Goal: Information Seeking & Learning: Learn about a topic

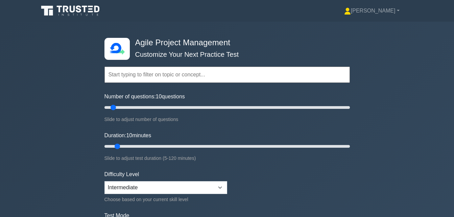
click at [278, 171] on form "Topics Scrum Framework Kanban Methodology Lean Software Development Extreme Pro…" at bounding box center [226, 150] width 245 height 209
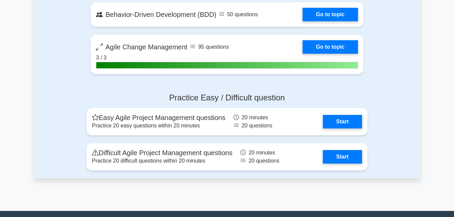
scroll to position [1439, 0]
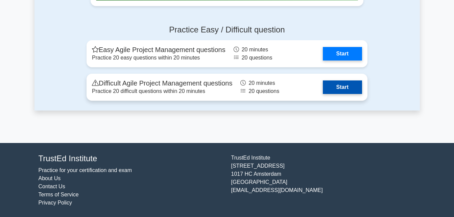
click at [349, 86] on link "Start" at bounding box center [342, 87] width 39 height 14
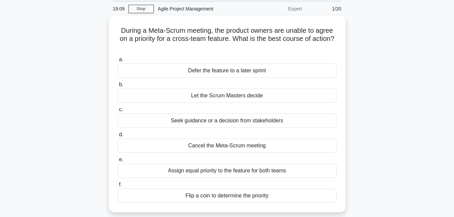
scroll to position [24, 0]
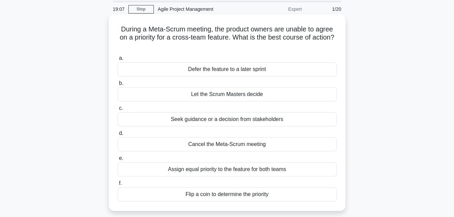
click at [255, 70] on div "Defer the feature to a later sprint" at bounding box center [227, 69] width 219 height 14
click at [118, 61] on input "a. Defer the feature to a later sprint" at bounding box center [118, 58] width 0 height 4
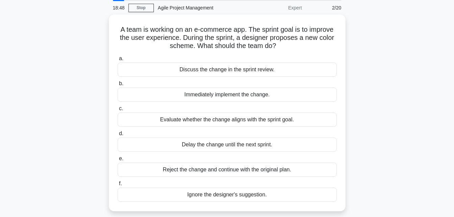
scroll to position [26, 0]
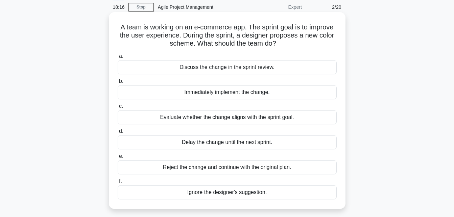
click at [232, 120] on div "Evaluate whether the change aligns with the sprint goal." at bounding box center [227, 117] width 219 height 14
click at [118, 109] on input "c. Evaluate whether the change aligns with the sprint goal." at bounding box center [118, 106] width 0 height 4
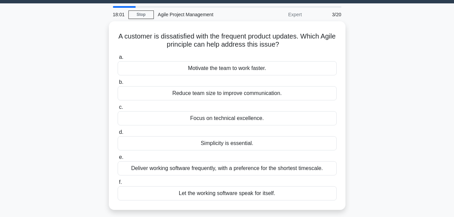
scroll to position [19, 0]
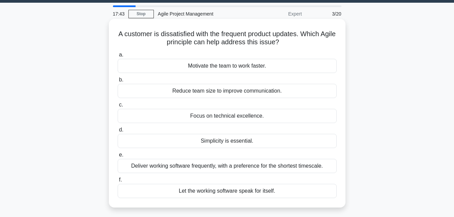
click at [198, 169] on div "Deliver working software frequently, with a preference for the shortest timesca…" at bounding box center [227, 166] width 219 height 14
click at [118, 157] on input "e. Deliver working software frequently, with a preference for the shortest time…" at bounding box center [118, 155] width 0 height 4
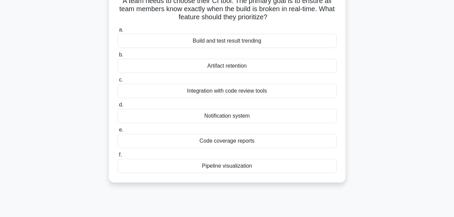
scroll to position [68, 0]
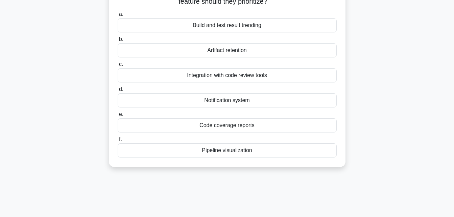
click at [241, 152] on div "Pipeline visualization" at bounding box center [227, 150] width 219 height 14
drag, startPoint x: 241, startPoint y: 152, endPoint x: 219, endPoint y: 152, distance: 22.3
click at [219, 152] on div "Pipeline visualization" at bounding box center [227, 150] width 219 height 14
click at [118, 142] on input "f. Pipeline visualization" at bounding box center [118, 139] width 0 height 4
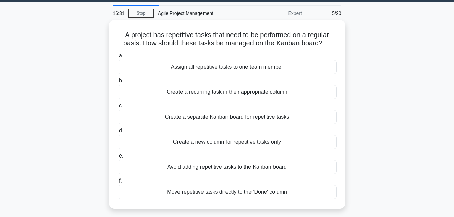
scroll to position [20, 0]
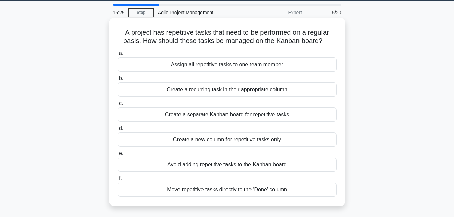
click at [236, 91] on div "Create a recurring task in their appropriate column" at bounding box center [227, 89] width 219 height 14
click at [118, 81] on input "b. Create a recurring task in their appropriate column" at bounding box center [118, 78] width 0 height 4
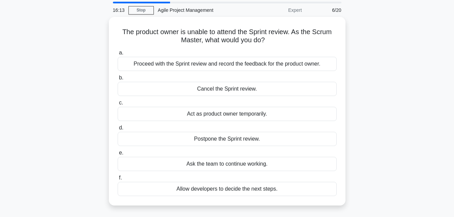
scroll to position [22, 0]
click at [218, 64] on div "Proceed with the Sprint review and record the feedback for the product owner." at bounding box center [227, 63] width 219 height 14
click at [118, 54] on input "a. Proceed with the Sprint review and record the feedback for the product owner." at bounding box center [118, 52] width 0 height 4
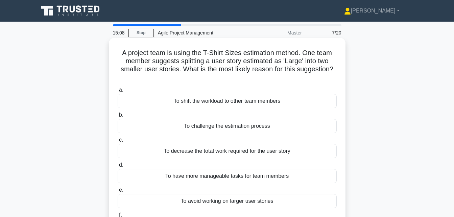
scroll to position [68, 0]
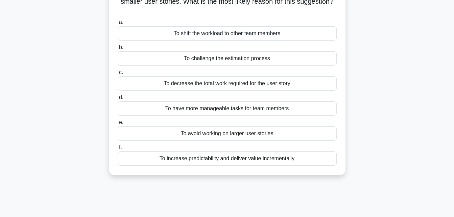
click at [200, 111] on div "To have more manageable tasks for team members" at bounding box center [227, 108] width 219 height 14
click at [118, 100] on input "d. To have more manageable tasks for team members" at bounding box center [118, 97] width 0 height 4
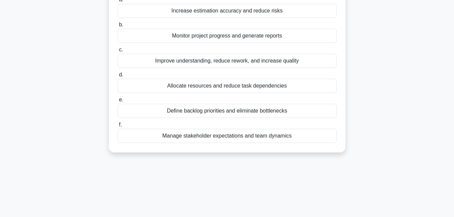
scroll to position [0, 0]
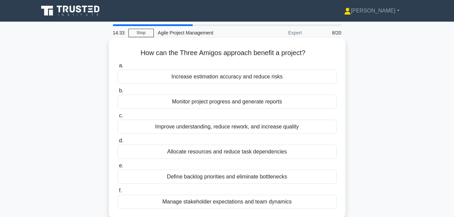
click at [230, 129] on div "Improve understanding, reduce rework, and increase quality" at bounding box center [227, 127] width 219 height 14
click at [118, 118] on input "c. Improve understanding, reduce rework, and increase quality" at bounding box center [118, 116] width 0 height 4
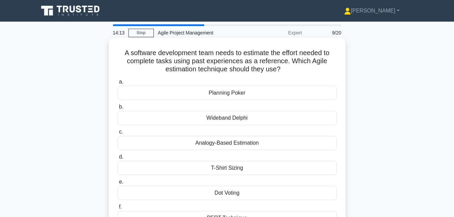
scroll to position [68, 0]
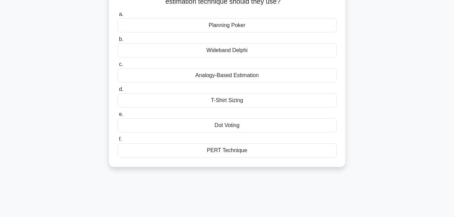
click at [248, 76] on div "Analogy-Based Estimation" at bounding box center [227, 75] width 219 height 14
click at [118, 67] on input "c. Analogy-Based Estimation" at bounding box center [118, 64] width 0 height 4
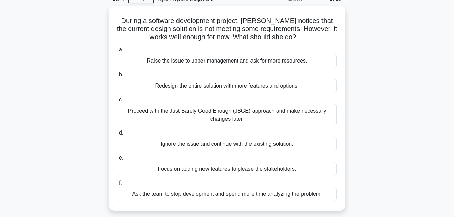
scroll to position [34, 0]
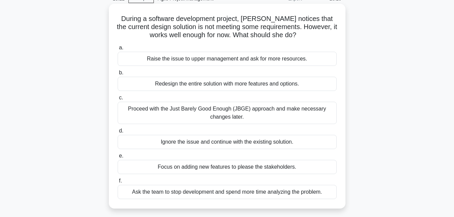
click at [241, 112] on div "Proceed with the Just Barely Good Enough (JBGE) approach and make necessary cha…" at bounding box center [227, 113] width 219 height 22
click at [118, 100] on input "c. Proceed with the Just Barely Good Enough (JBGE) approach and make necessary …" at bounding box center [118, 98] width 0 height 4
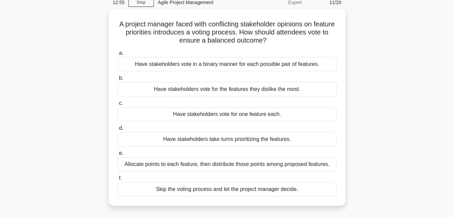
scroll to position [32, 0]
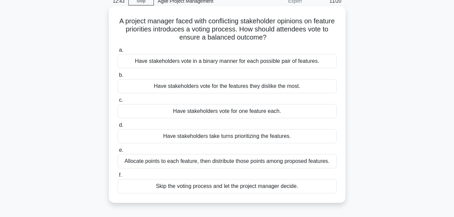
click at [209, 64] on div "Have stakeholders vote in a binary manner for each possible pair of features." at bounding box center [227, 61] width 219 height 14
click at [118, 52] on input "a. Have stakeholders vote in a binary manner for each possible pair of features." at bounding box center [118, 50] width 0 height 4
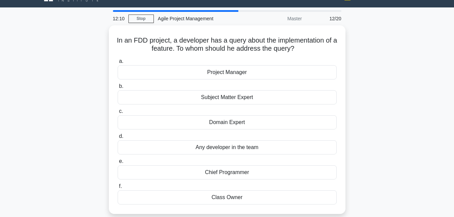
scroll to position [13, 0]
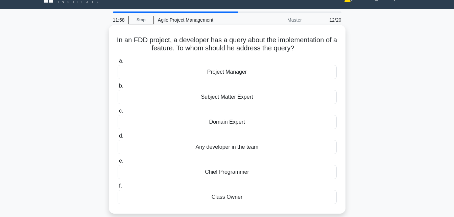
click at [226, 123] on div "Domain Expert" at bounding box center [227, 122] width 219 height 14
click at [118, 113] on input "c. Domain Expert" at bounding box center [118, 111] width 0 height 4
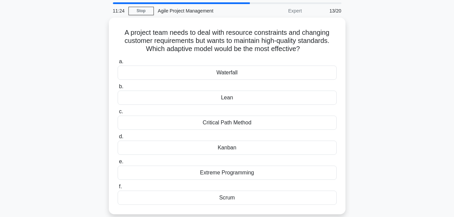
scroll to position [24, 0]
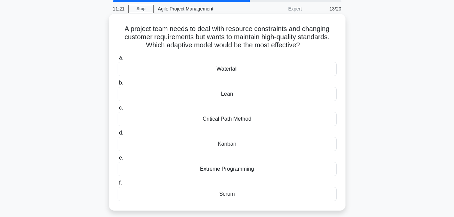
click at [234, 172] on div "Extreme Programming" at bounding box center [227, 169] width 219 height 14
click at [118, 160] on input "e. Extreme Programming" at bounding box center [118, 158] width 0 height 4
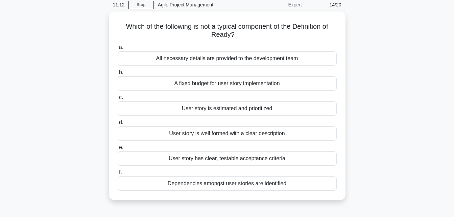
scroll to position [29, 0]
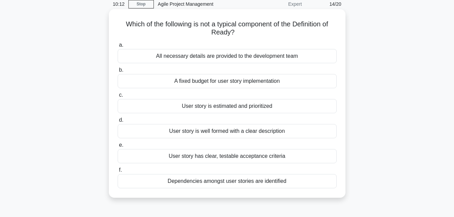
click at [212, 183] on div "Dependencies amongst user stories are identified" at bounding box center [227, 181] width 219 height 14
click at [118, 172] on input "f. Dependencies amongst user stories are identified" at bounding box center [118, 170] width 0 height 4
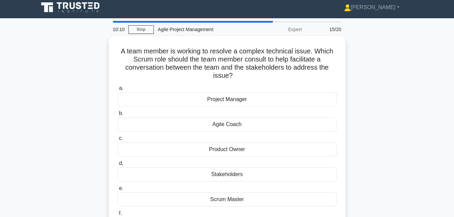
scroll to position [0, 0]
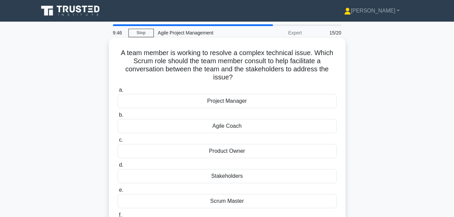
click at [240, 201] on div "Scrum Master" at bounding box center [227, 201] width 219 height 14
click at [118, 192] on input "e. Scrum Master" at bounding box center [118, 190] width 0 height 4
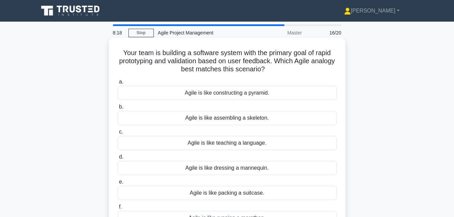
click at [230, 166] on div "Agile is like dressing a mannequin." at bounding box center [227, 168] width 219 height 14
click at [118, 159] on input "d. Agile is like dressing a mannequin." at bounding box center [118, 157] width 0 height 4
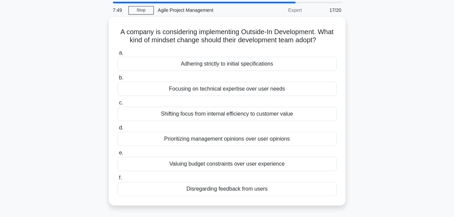
scroll to position [24, 0]
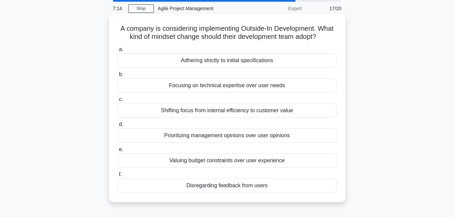
click at [242, 118] on div "Shifting focus from internal efficiency to customer value" at bounding box center [227, 110] width 219 height 14
click at [118, 102] on input "c. Shifting focus from internal efficiency to customer value" at bounding box center [118, 99] width 0 height 4
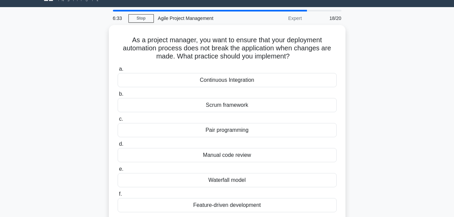
scroll to position [14, 0]
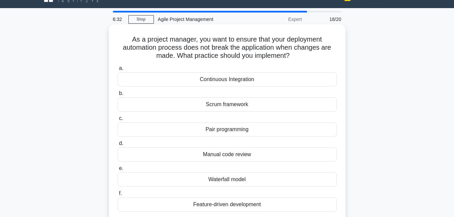
click at [248, 199] on div "Feature-driven development" at bounding box center [227, 204] width 219 height 14
click at [118, 196] on input "f. Feature-driven development" at bounding box center [118, 193] width 0 height 4
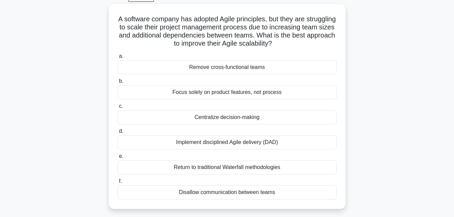
scroll to position [37, 0]
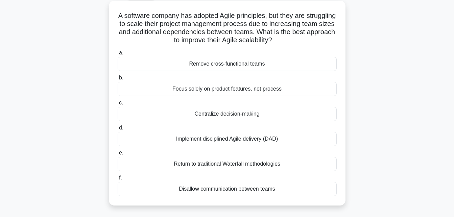
click at [199, 141] on div "Implement disciplined Agile delivery (DAD)" at bounding box center [227, 139] width 219 height 14
click at [118, 130] on input "d. Implement disciplined Agile delivery (DAD)" at bounding box center [118, 128] width 0 height 4
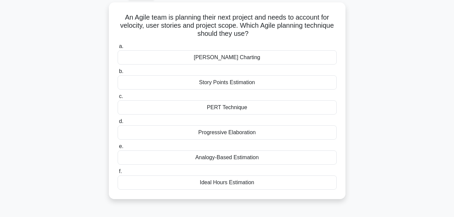
scroll to position [0, 0]
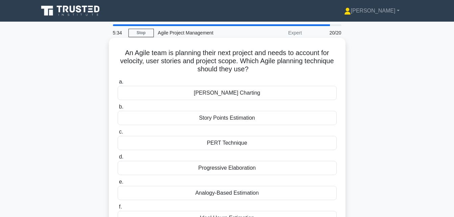
click at [245, 195] on div "Analogy-Based Estimation" at bounding box center [227, 193] width 219 height 14
click at [118, 184] on input "e. Analogy-Based Estimation" at bounding box center [118, 182] width 0 height 4
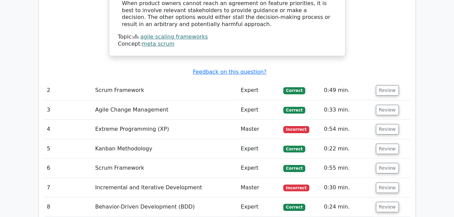
scroll to position [744, 0]
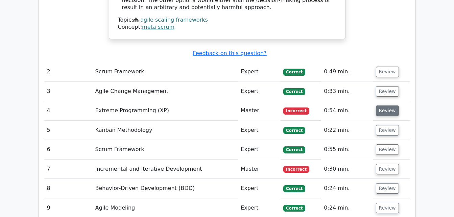
click at [388, 113] on button "Review" at bounding box center [387, 110] width 23 height 10
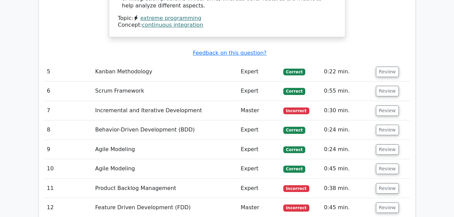
scroll to position [1082, 0]
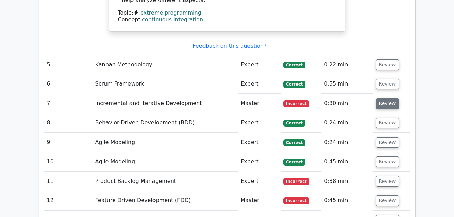
click at [384, 101] on button "Review" at bounding box center [387, 103] width 23 height 10
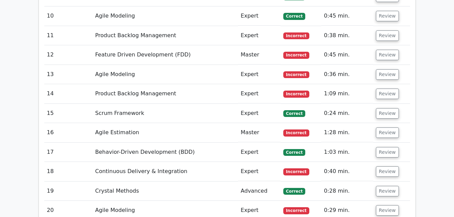
scroll to position [1555, 0]
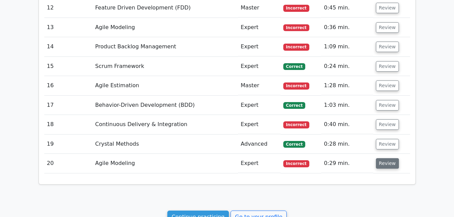
click at [383, 158] on button "Review" at bounding box center [387, 163] width 23 height 10
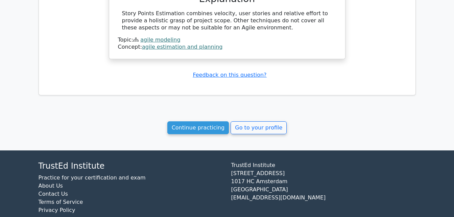
scroll to position [1927, 0]
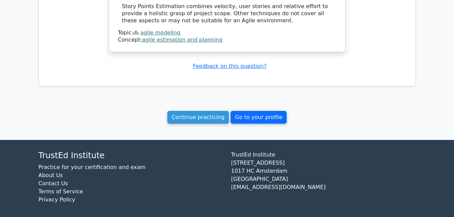
click at [271, 111] on link "Go to your profile" at bounding box center [259, 117] width 56 height 13
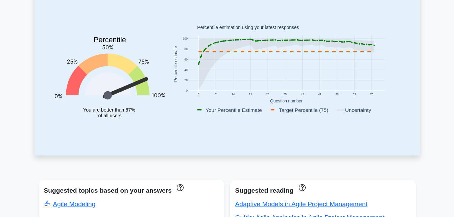
scroll to position [135, 0]
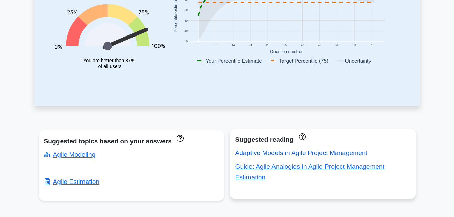
click at [291, 151] on link "Adaptive Models in Agile Project Management" at bounding box center [301, 152] width 132 height 7
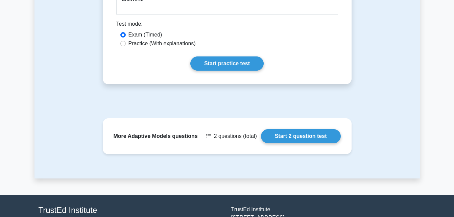
scroll to position [394, 0]
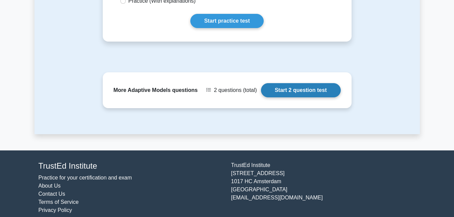
click at [294, 83] on link "Start 2 question test" at bounding box center [301, 90] width 80 height 14
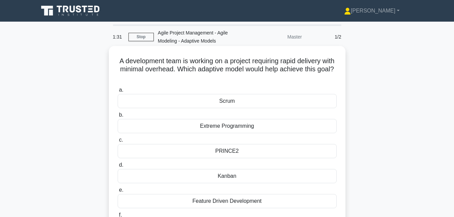
click at [247, 124] on div "Extreme Programming" at bounding box center [227, 126] width 219 height 14
click at [118, 117] on input "b. Extreme Programming" at bounding box center [118, 115] width 0 height 4
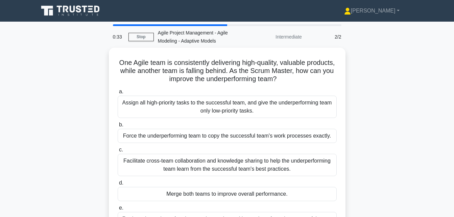
click at [59, 89] on div "One Agile team is consistently delivering high-quality, valuable products, whil…" at bounding box center [226, 158] width 385 height 221
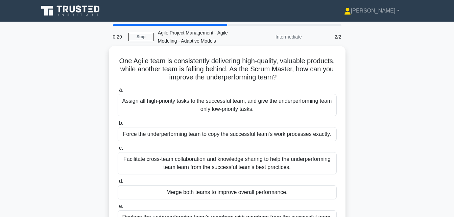
scroll to position [68, 0]
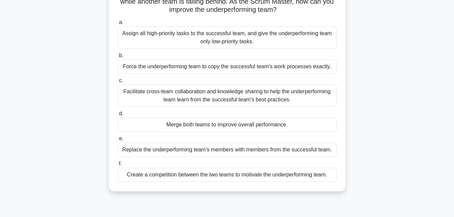
click at [198, 95] on div "Facilitate cross-team collaboration and knowledge sharing to help the underperf…" at bounding box center [227, 96] width 219 height 22
click at [118, 83] on input "c. Facilitate cross-team collaboration and knowledge sharing to help the underp…" at bounding box center [118, 80] width 0 height 4
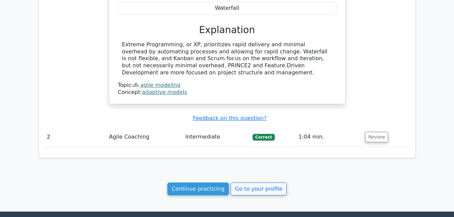
scroll to position [541, 0]
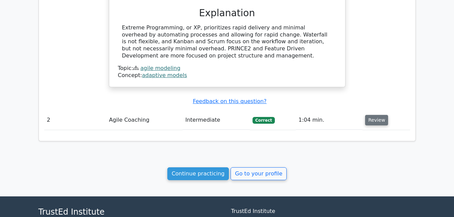
click at [369, 122] on button "Review" at bounding box center [376, 120] width 23 height 10
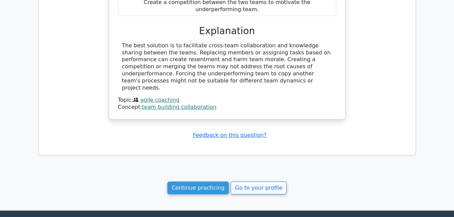
scroll to position [879, 0]
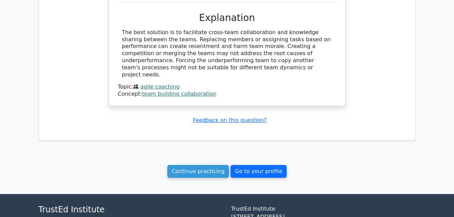
click at [247, 165] on link "Go to your profile" at bounding box center [259, 171] width 56 height 13
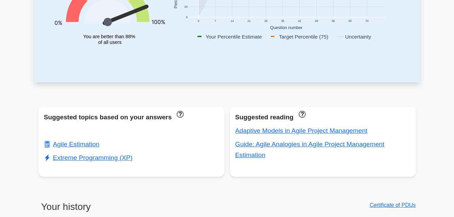
scroll to position [203, 0]
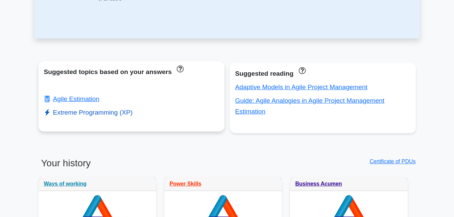
click at [84, 111] on link "Extreme Programming (XP)" at bounding box center [88, 112] width 89 height 7
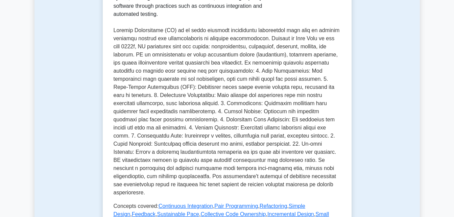
scroll to position [270, 0]
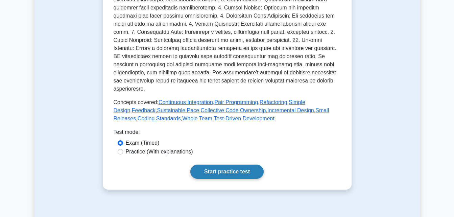
click at [219, 165] on link "Start practice test" at bounding box center [226, 172] width 73 height 14
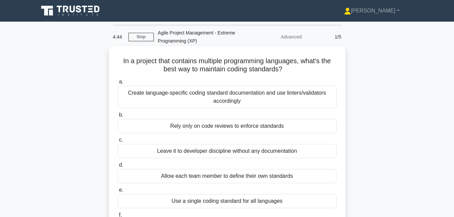
scroll to position [68, 0]
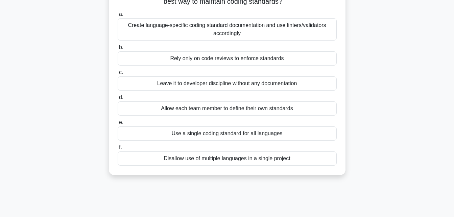
click at [169, 31] on div "Create language-specific coding standard documentation and use linters/validato…" at bounding box center [227, 29] width 219 height 22
click at [118, 17] on input "a. Create language-specific coding standard documentation and use linters/valid…" at bounding box center [118, 14] width 0 height 4
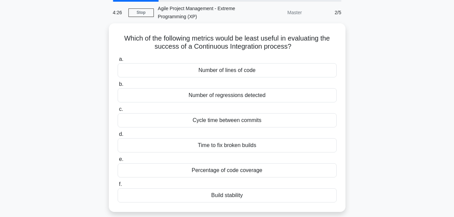
scroll to position [25, 0]
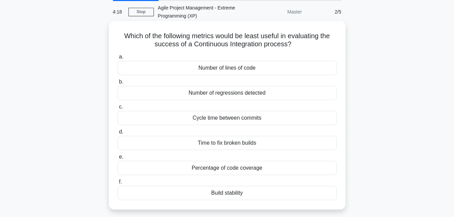
click at [246, 94] on div "Number of regressions detected" at bounding box center [227, 93] width 219 height 14
click at [118, 84] on input "b. Number of regressions detected" at bounding box center [118, 82] width 0 height 4
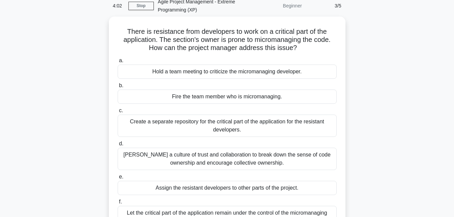
scroll to position [32, 0]
drag, startPoint x: 454, startPoint y: 123, endPoint x: 454, endPoint y: 130, distance: 6.8
click at [454, 130] on html "[PERSON_NAME] Profile Settings" at bounding box center [227, 150] width 454 height 365
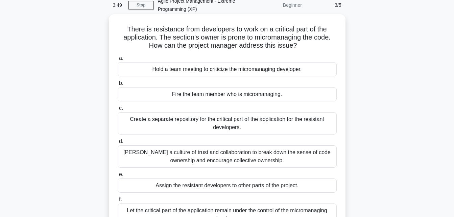
click at [214, 157] on div "Foster a culture of trust and collaboration to break down the sense of code own…" at bounding box center [227, 156] width 219 height 22
click at [118, 144] on input "d. Foster a culture of trust and collaboration to break down the sense of code …" at bounding box center [118, 141] width 0 height 4
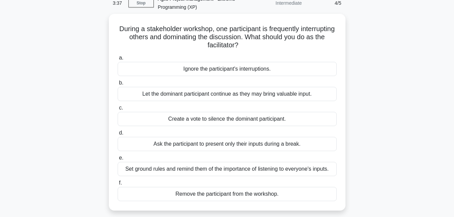
scroll to position [35, 0]
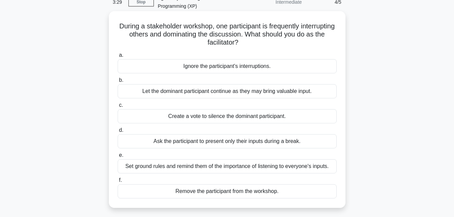
click at [258, 168] on div "Set ground rules and remind them of the importance of listening to everyone's i…" at bounding box center [227, 166] width 219 height 14
click at [118, 158] on input "e. Set ground rules and remind them of the importance of listening to everyone'…" at bounding box center [118, 155] width 0 height 4
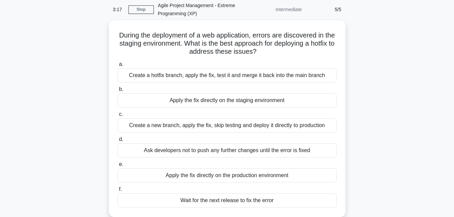
scroll to position [29, 0]
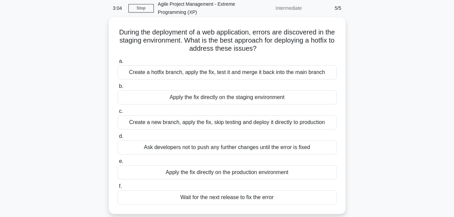
click at [167, 71] on div "Create a hotfix branch, apply the fix, test it and merge it back into the main …" at bounding box center [227, 72] width 219 height 14
click at [118, 64] on input "a. Create a hotfix branch, apply the fix, test it and merge it back into the ma…" at bounding box center [118, 61] width 0 height 4
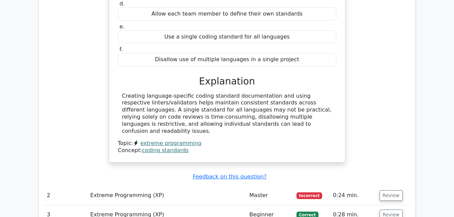
scroll to position [663, 0]
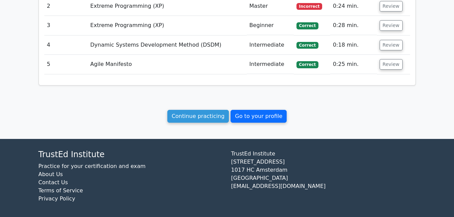
click at [251, 114] on link "Go to your profile" at bounding box center [259, 116] width 56 height 13
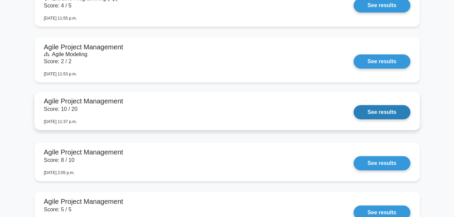
scroll to position [141, 0]
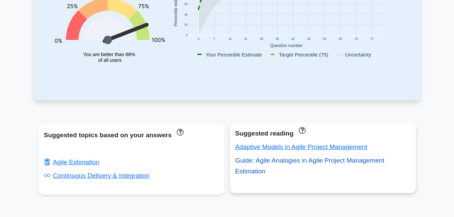
click at [264, 162] on link "Guide: Agile Analogies in Agile Project Management Estimation" at bounding box center [309, 166] width 149 height 18
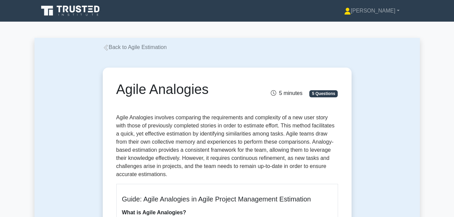
click at [134, 46] on link "Back to Agile Estimation" at bounding box center [135, 47] width 64 height 6
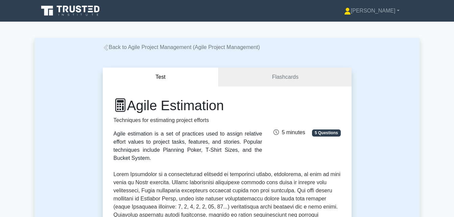
click at [65, 10] on icon at bounding box center [71, 10] width 65 height 13
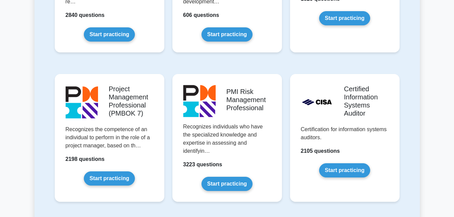
scroll to position [541, 0]
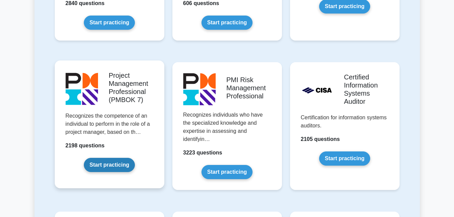
click at [111, 162] on link "Start practicing" at bounding box center [109, 165] width 51 height 14
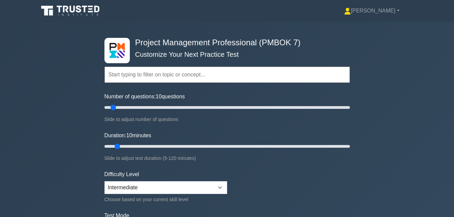
scroll to position [135, 0]
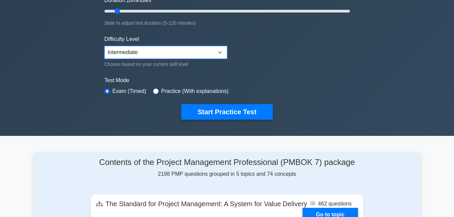
click at [218, 52] on select "Beginner Intermediate Expert" at bounding box center [165, 52] width 123 height 13
select select "expert"
click at [104, 46] on select "Beginner Intermediate Expert" at bounding box center [165, 52] width 123 height 13
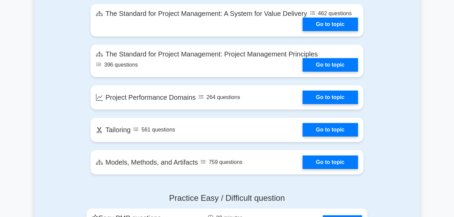
scroll to position [270, 0]
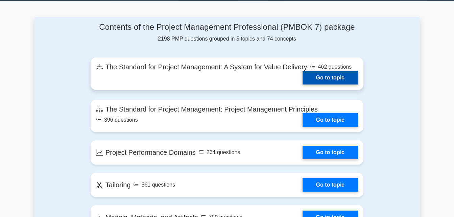
click at [322, 80] on link "Go to topic" at bounding box center [330, 78] width 55 height 14
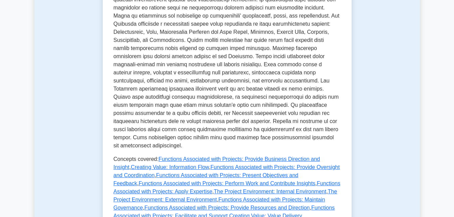
scroll to position [406, 0]
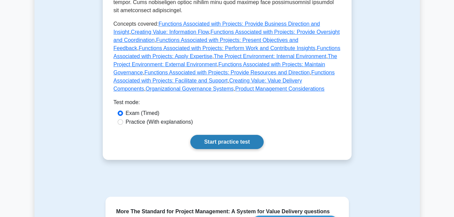
click at [228, 135] on link "Start practice test" at bounding box center [226, 142] width 73 height 14
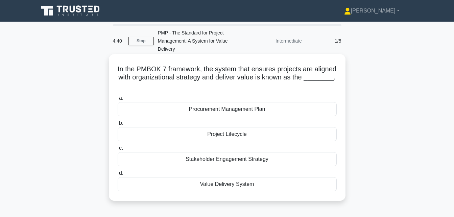
click at [239, 185] on div "Value Delivery System" at bounding box center [227, 184] width 219 height 14
click at [118, 175] on input "d. Value Delivery System" at bounding box center [118, 173] width 0 height 4
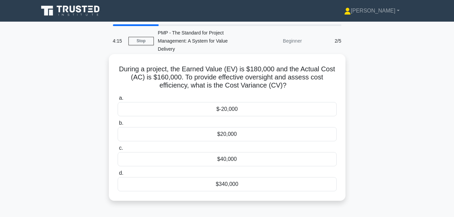
click at [225, 112] on div "$-20,000" at bounding box center [227, 109] width 219 height 14
click at [118, 100] on input "a. $-20,000" at bounding box center [118, 98] width 0 height 4
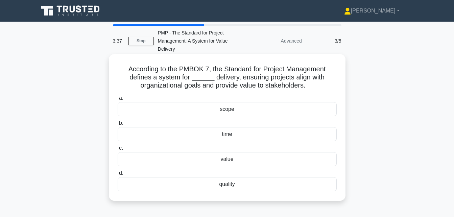
click at [231, 183] on div "quality" at bounding box center [227, 184] width 219 height 14
click at [118, 175] on input "d. quality" at bounding box center [118, 173] width 0 height 4
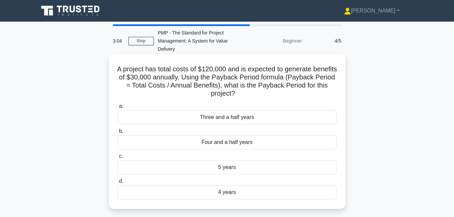
click at [218, 193] on div "4 years" at bounding box center [227, 192] width 219 height 14
click at [118, 184] on input "d. 4 years" at bounding box center [118, 181] width 0 height 4
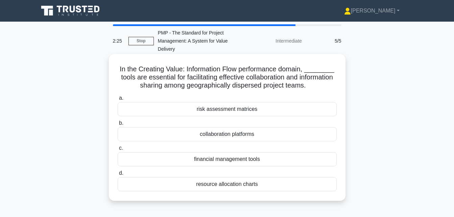
click at [238, 134] on div "collaboration platforms" at bounding box center [227, 134] width 219 height 14
click at [118, 125] on input "b. collaboration platforms" at bounding box center [118, 123] width 0 height 4
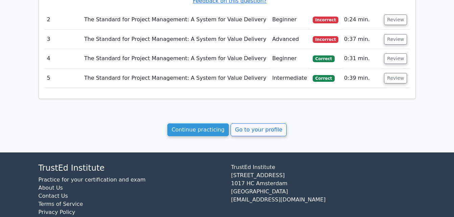
scroll to position [639, 0]
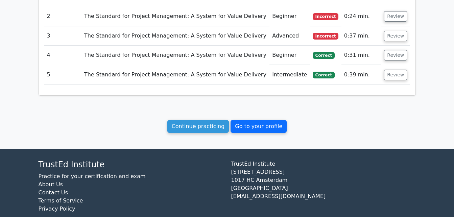
click at [259, 120] on link "Go to your profile" at bounding box center [259, 126] width 56 height 13
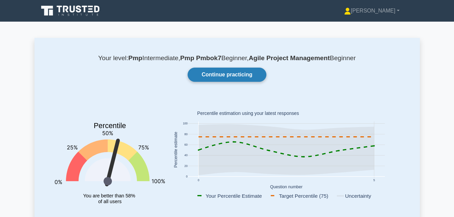
click at [234, 75] on link "Continue practicing" at bounding box center [227, 75] width 78 height 14
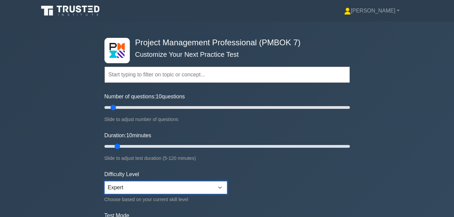
click at [173, 187] on select "Beginner Intermediate Expert" at bounding box center [165, 187] width 123 height 13
select select "beginner"
click at [104, 181] on select "Beginner Intermediate Expert" at bounding box center [165, 187] width 123 height 13
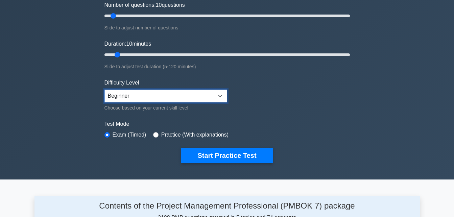
scroll to position [135, 0]
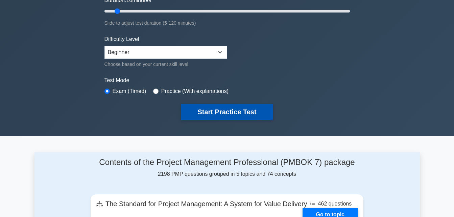
click at [213, 109] on button "Start Practice Test" at bounding box center [226, 112] width 91 height 16
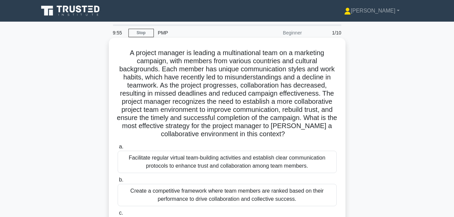
scroll to position [68, 0]
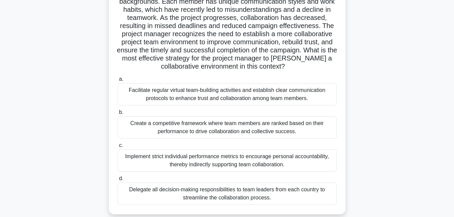
click at [182, 96] on div "Facilitate regular virtual team-building activities and establish clear communi…" at bounding box center [227, 94] width 219 height 22
click at [118, 81] on input "a. Facilitate regular virtual team-building activities and establish clear comm…" at bounding box center [118, 79] width 0 height 4
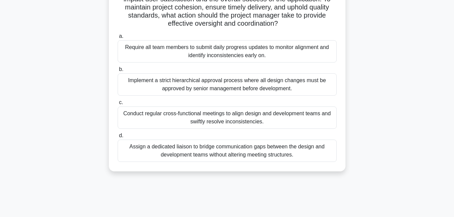
scroll to position [135, 0]
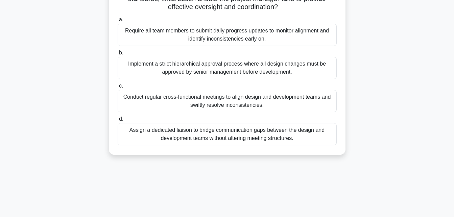
click at [227, 137] on div "Assign a dedicated liaison to bridge communication gaps between the design and …" at bounding box center [227, 134] width 219 height 22
click at [118, 121] on input "d. Assign a dedicated liaison to bridge communication gaps between the design a…" at bounding box center [118, 119] width 0 height 4
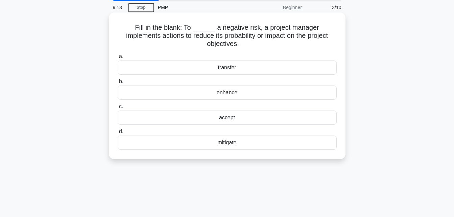
scroll to position [0, 0]
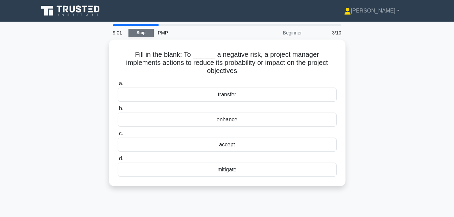
click at [142, 34] on link "Stop" at bounding box center [140, 33] width 25 height 8
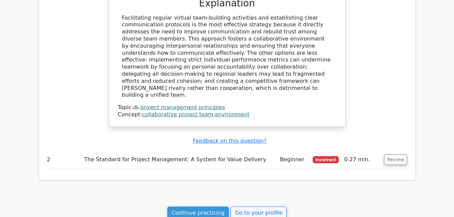
scroll to position [676, 0]
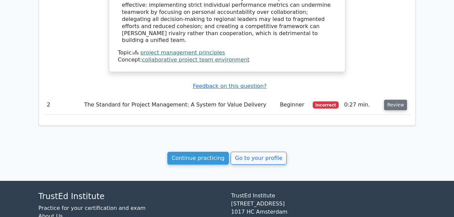
click at [387, 100] on button "Review" at bounding box center [395, 105] width 23 height 10
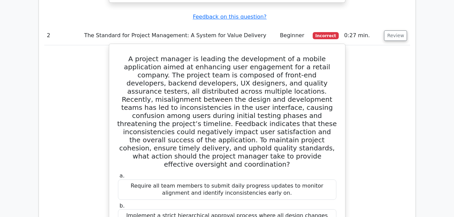
scroll to position [811, 0]
